Goal: Check status: Check status

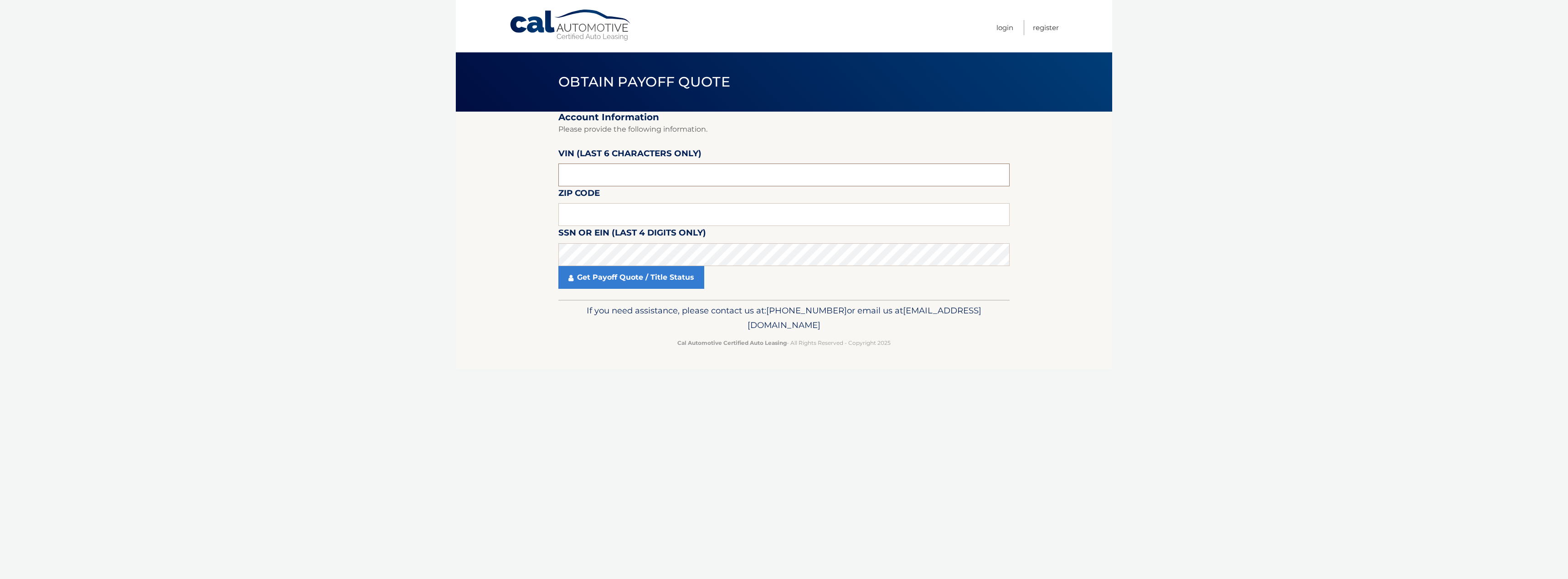
click at [625, 176] on input "text" at bounding box center [784, 176] width 451 height 23
click at [589, 219] on input "text" at bounding box center [784, 215] width 451 height 23
type input "11710"
click at [634, 285] on link "Get Payoff Quote / Title Status" at bounding box center [631, 277] width 146 height 23
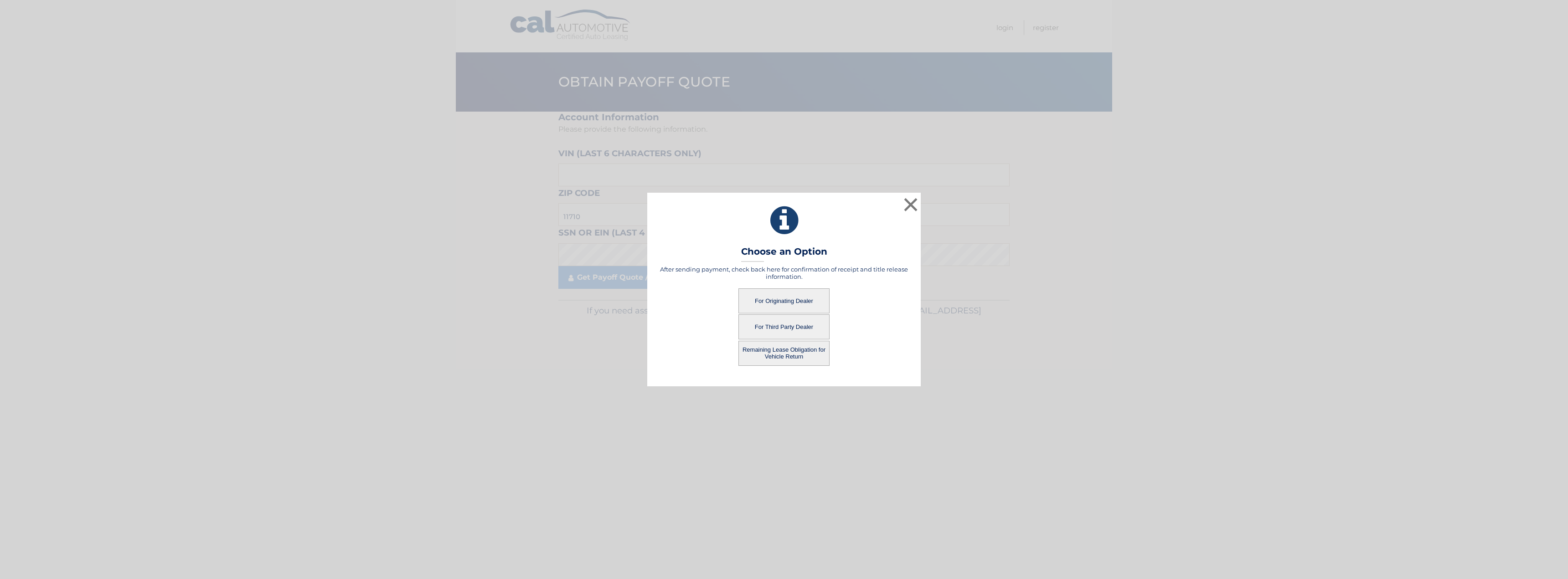
click at [789, 351] on button "Remaining Lease Obligation for Vehicle Return" at bounding box center [784, 354] width 91 height 25
click at [788, 351] on button "Remaining Lease Obligation for Vehicle Return" at bounding box center [784, 354] width 91 height 25
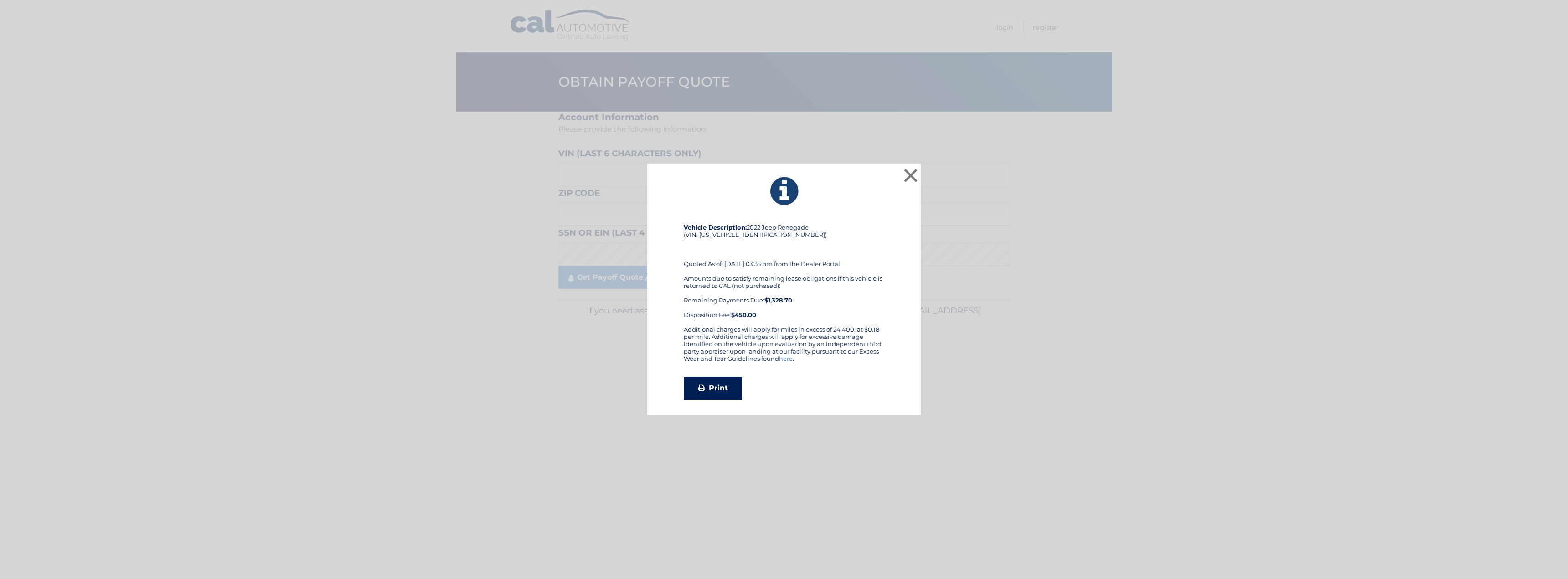
click at [722, 390] on link "Print" at bounding box center [712, 388] width 58 height 23
